Goal: Transaction & Acquisition: Download file/media

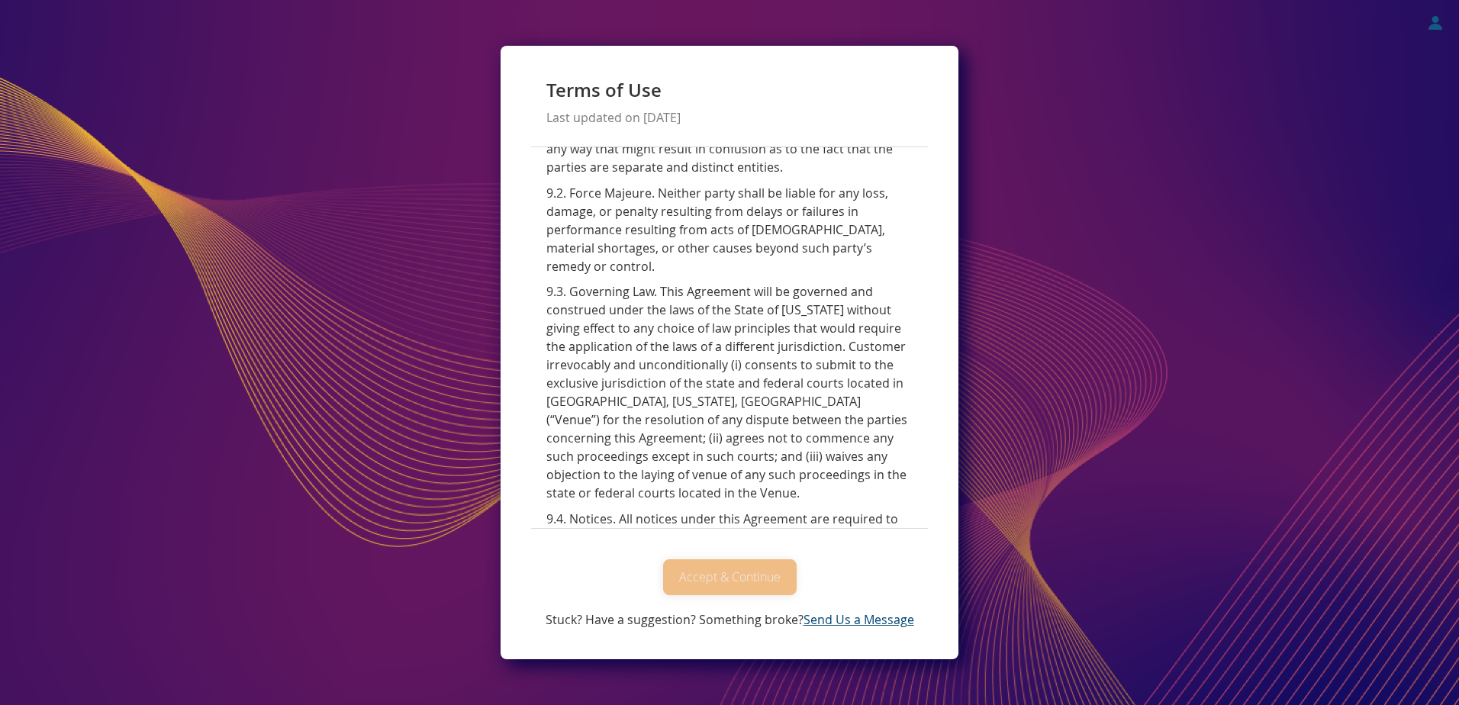
scroll to position [6745, 0]
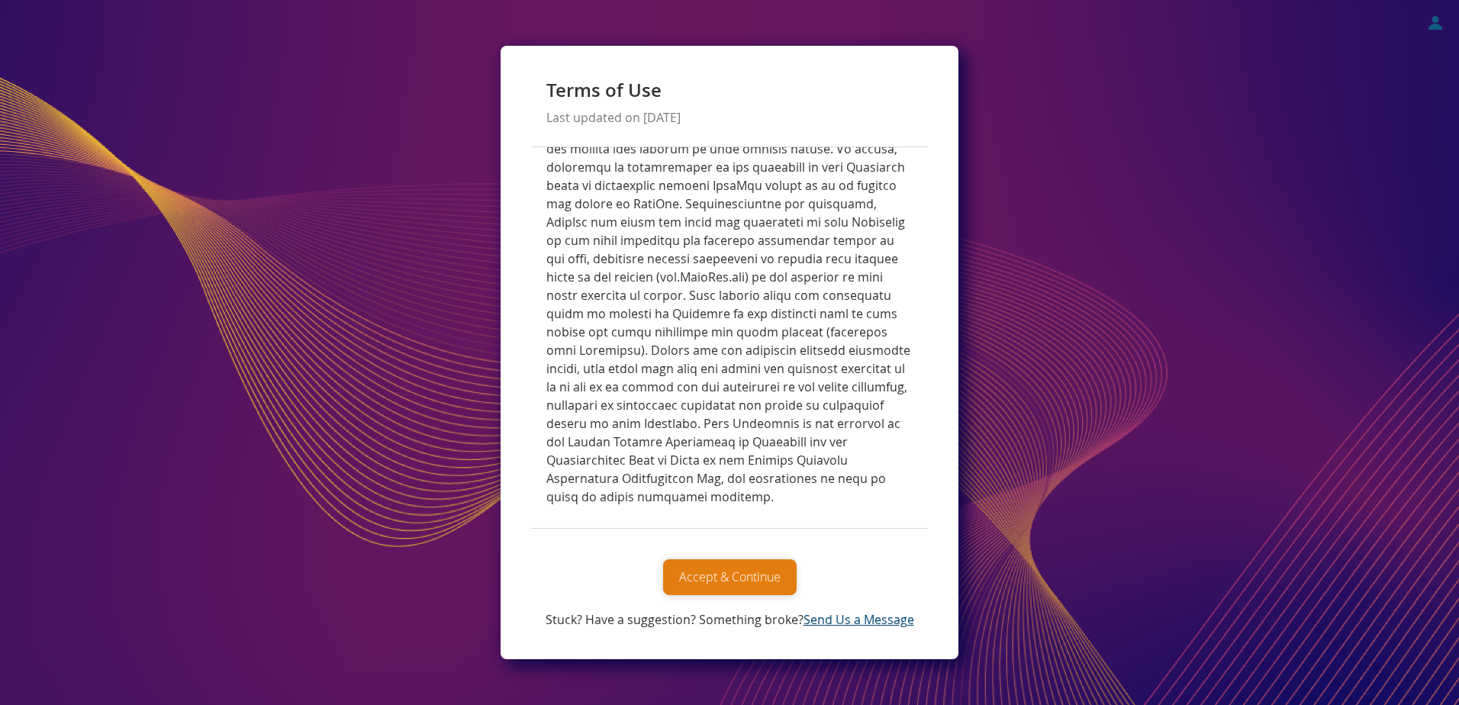
click at [749, 576] on button "Accept & Continue" at bounding box center [730, 577] width 134 height 36
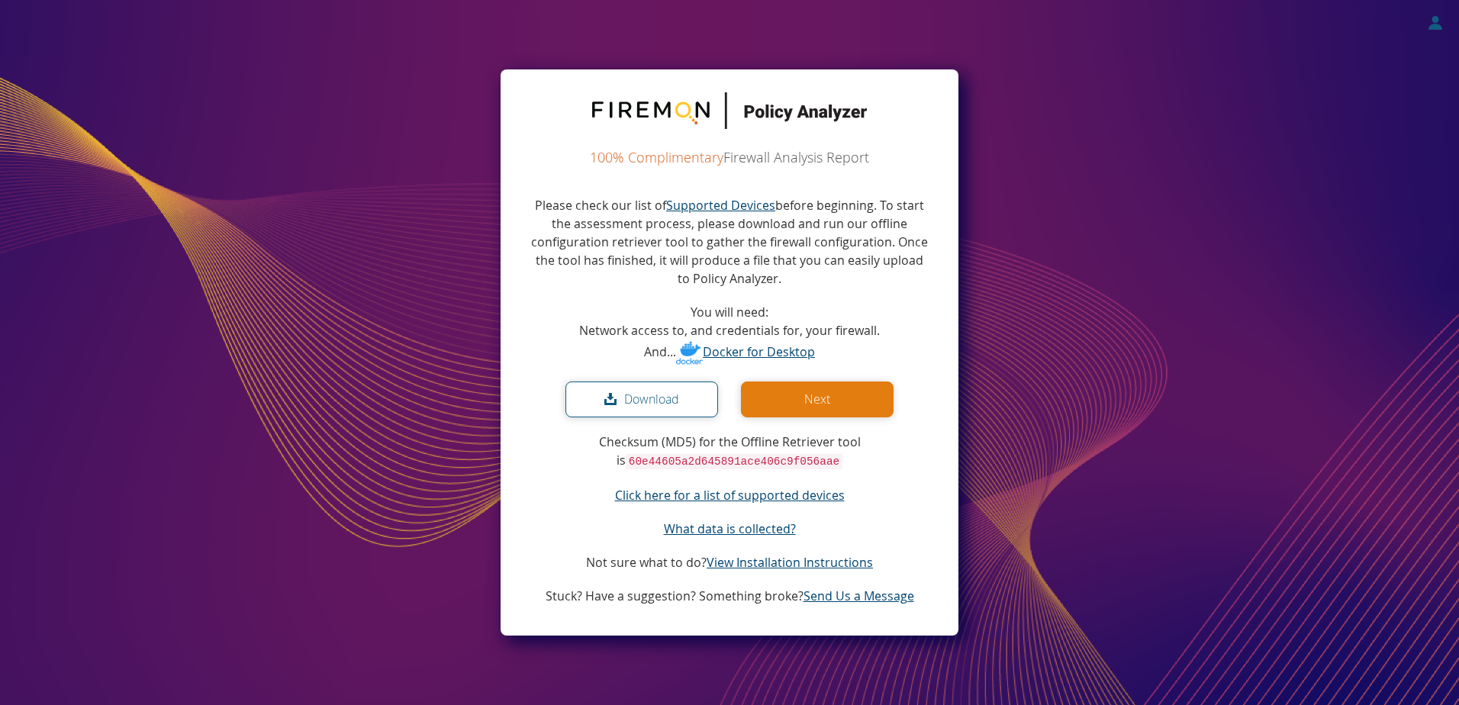
click at [656, 398] on button "Download" at bounding box center [642, 400] width 153 height 36
click at [637, 402] on button "Download" at bounding box center [642, 400] width 153 height 36
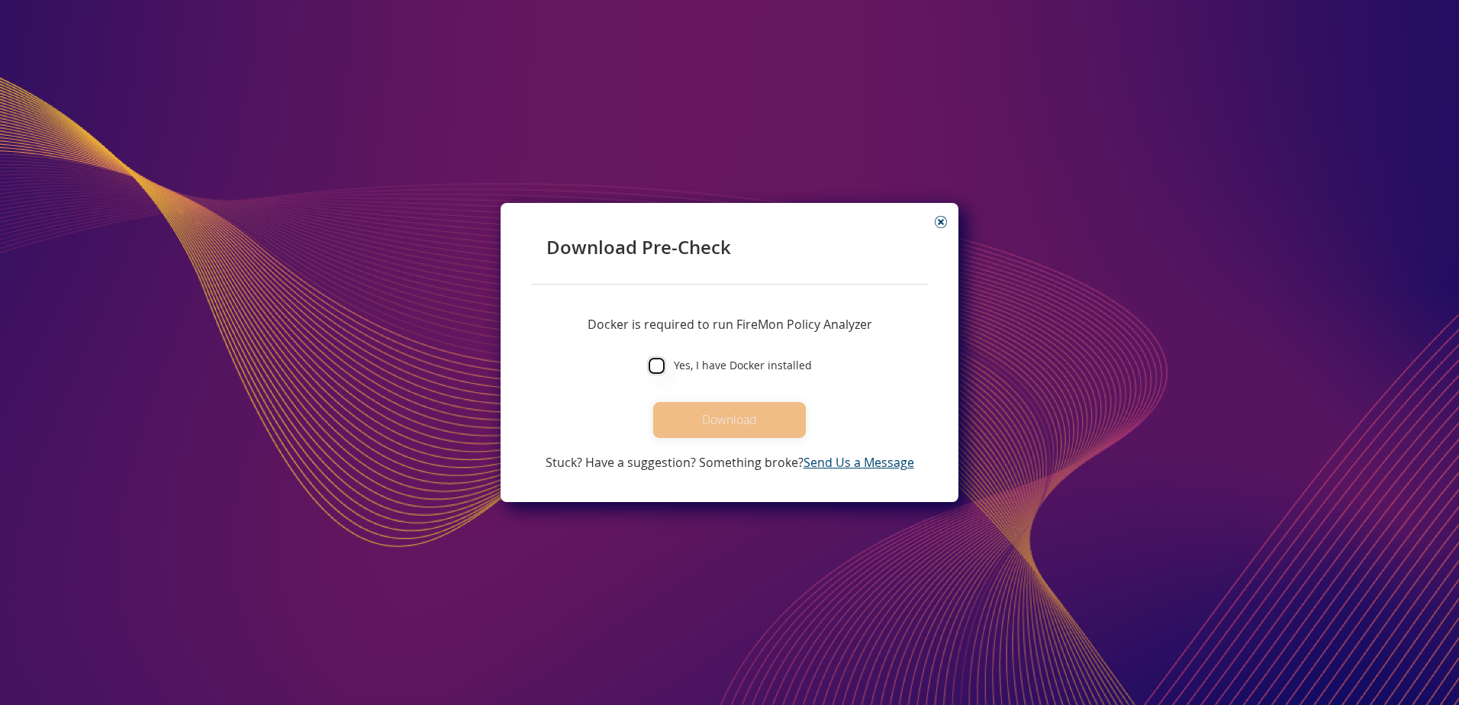
click at [654, 364] on input "Yes, I have Docker installed" at bounding box center [656, 365] width 19 height 19
checkbox input "true"
click at [726, 422] on button "Download" at bounding box center [729, 420] width 153 height 36
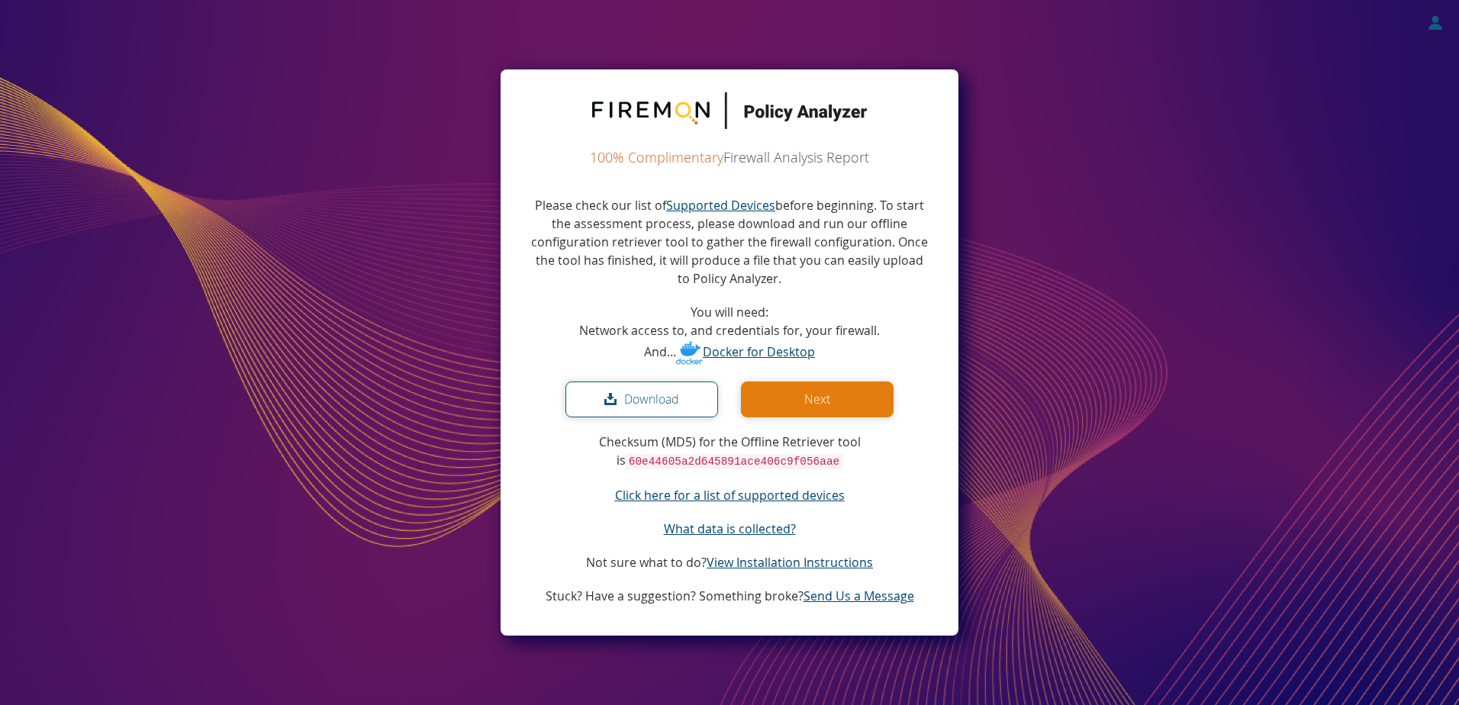
click at [1247, 146] on saas-download "100% Complimentary Firewall Analysis Report Please check our list of Supported …" at bounding box center [729, 352] width 1459 height 705
drag, startPoint x: 141, startPoint y: 704, endPoint x: 141, endPoint y: 492, distance: 211.4
click at [141, 492] on saas-download "100% Complimentary Firewall Analysis Report Please check our list of Supported …" at bounding box center [729, 352] width 1459 height 705
